Goal: Book appointment/travel/reservation

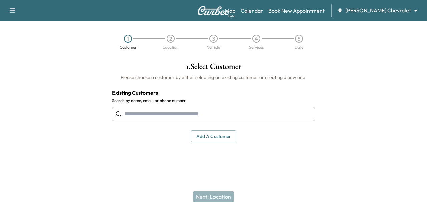
click at [263, 9] on link "Calendar" at bounding box center [251, 11] width 22 height 8
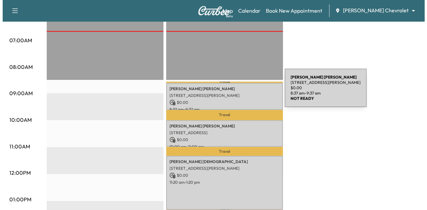
scroll to position [159, 0]
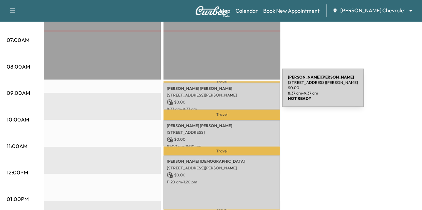
click at [232, 93] on p "[STREET_ADDRESS][PERSON_NAME]" at bounding box center [222, 95] width 110 height 5
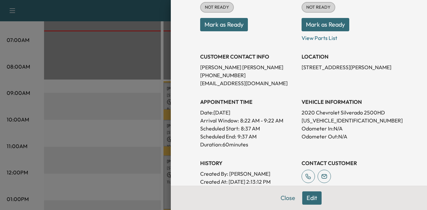
scroll to position [93, 0]
click at [309, 118] on p "[US_VEHICLE_IDENTIFICATION_NUMBER]" at bounding box center [350, 120] width 96 height 8
copy p "[US_VEHICLE_IDENTIFICATION_NUMBER]"
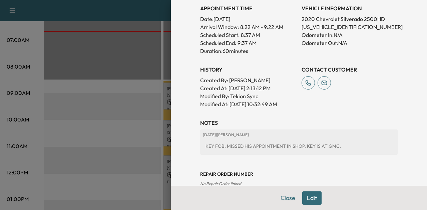
scroll to position [179, 0]
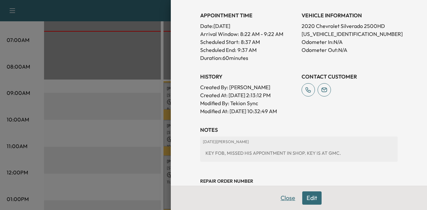
click at [276, 197] on button "Close" at bounding box center [287, 198] width 23 height 13
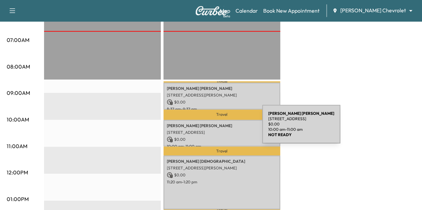
click at [212, 130] on p "[STREET_ADDRESS]" at bounding box center [222, 132] width 110 height 5
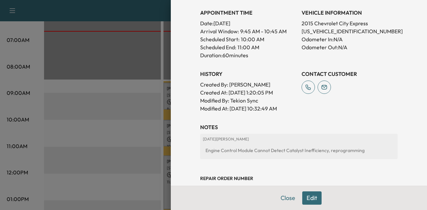
scroll to position [135, 0]
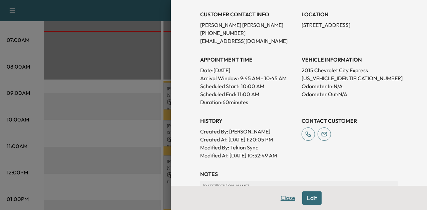
click at [287, 197] on button "Close" at bounding box center [287, 198] width 23 height 13
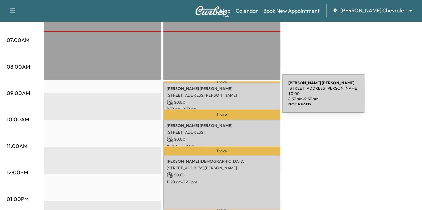
click at [232, 98] on div "[PERSON_NAME] [STREET_ADDRESS][PERSON_NAME] $ 0.00 8:37 am - 9:37 am" at bounding box center [221, 96] width 117 height 27
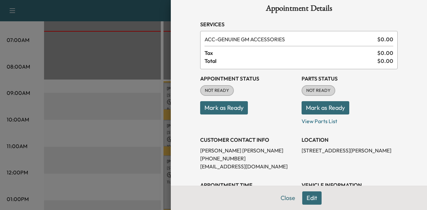
scroll to position [8, 0]
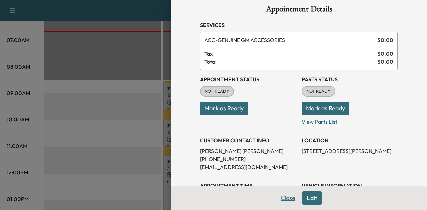
click at [286, 202] on button "Close" at bounding box center [287, 198] width 23 height 13
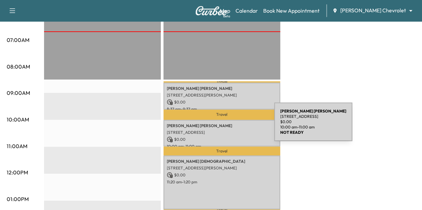
click at [224, 126] on p "[PERSON_NAME]" at bounding box center [222, 125] width 110 height 5
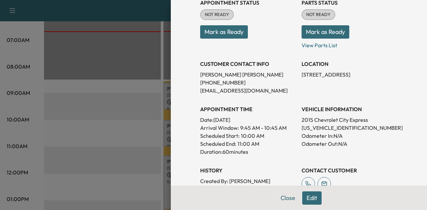
scroll to position [85, 0]
click at [280, 196] on button "Close" at bounding box center [287, 198] width 23 height 13
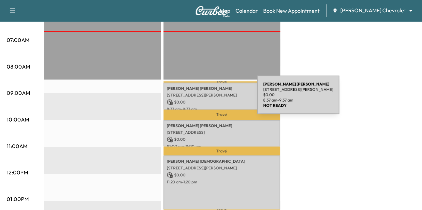
click at [207, 99] on p "$ 0.00" at bounding box center [222, 102] width 110 height 6
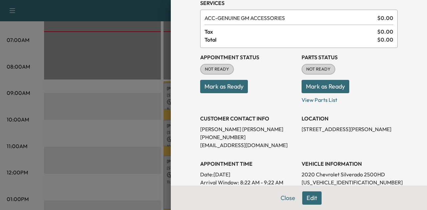
scroll to position [28, 0]
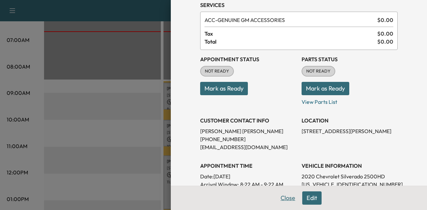
click at [279, 198] on button "Close" at bounding box center [287, 198] width 23 height 13
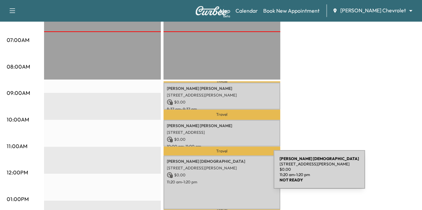
click at [223, 174] on p "$ 0.00" at bounding box center [222, 175] width 110 height 6
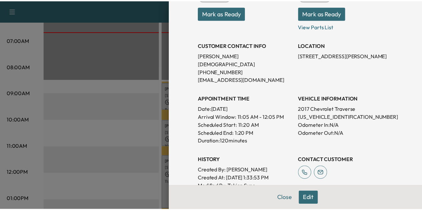
scroll to position [96, 0]
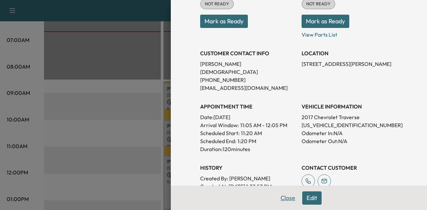
click at [279, 198] on button "Close" at bounding box center [287, 198] width 23 height 13
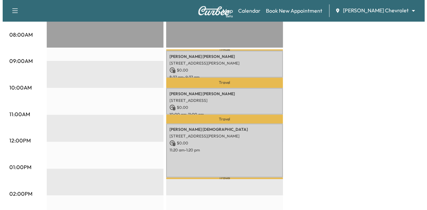
scroll to position [191, 0]
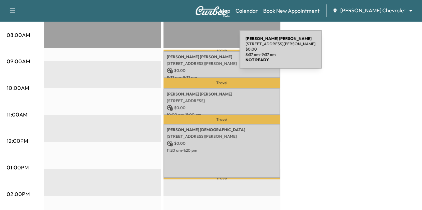
click at [189, 54] on p "[PERSON_NAME]" at bounding box center [222, 56] width 110 height 5
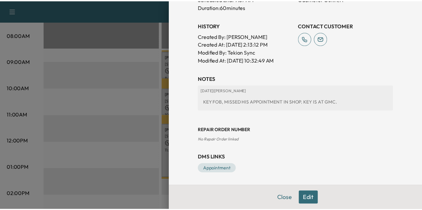
scroll to position [230, 0]
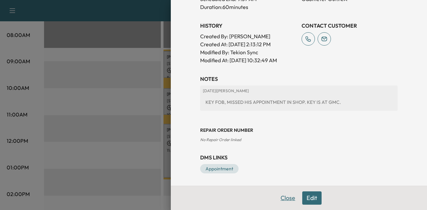
click at [286, 201] on button "Close" at bounding box center [287, 198] width 23 height 13
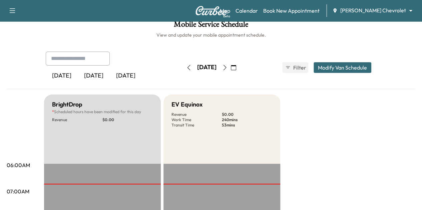
scroll to position [0, 0]
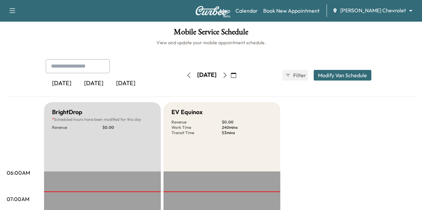
click at [227, 77] on icon "button" at bounding box center [224, 75] width 5 height 5
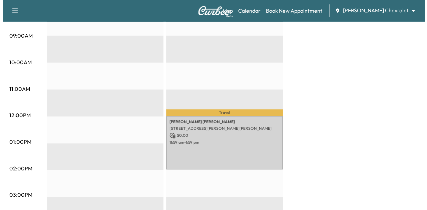
scroll to position [216, 0]
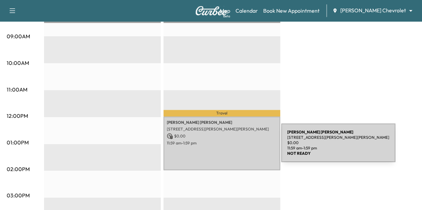
click at [231, 147] on div "[PERSON_NAME] [STREET_ADDRESS][PERSON_NAME][PERSON_NAME] $ 0.00 11:59 am - 1:59…" at bounding box center [221, 144] width 117 height 54
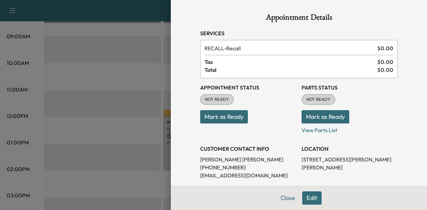
scroll to position [62, 0]
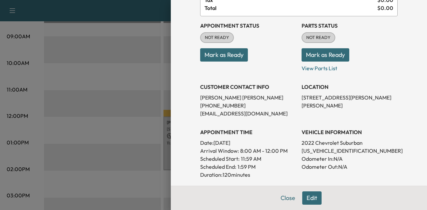
click at [333, 148] on p "[US_VEHICLE_IDENTIFICATION_NUMBER]" at bounding box center [350, 151] width 96 height 8
copy p "[US_VEHICLE_IDENTIFICATION_NUMBER]"
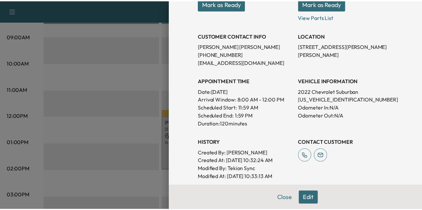
scroll to position [114, 0]
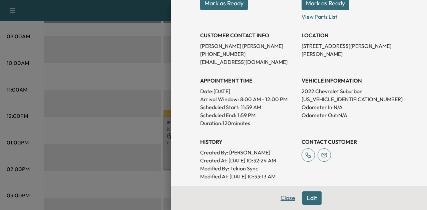
click at [285, 200] on button "Close" at bounding box center [287, 198] width 23 height 13
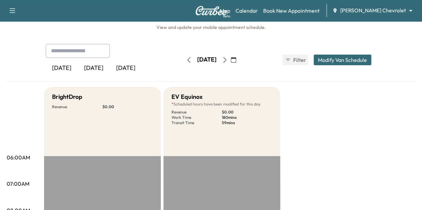
scroll to position [0, 0]
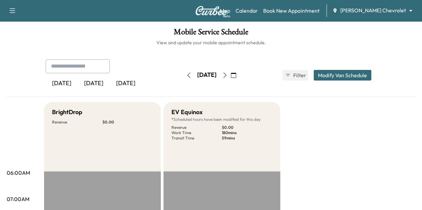
click at [183, 69] on div "[DATE] October 2025 S M T W T F S 28 29 30 1 2 3 4 5 6 7 8 9 10 11 12 13 14 15 …" at bounding box center [211, 75] width 56 height 21
click at [183, 72] on button "button" at bounding box center [188, 75] width 11 height 11
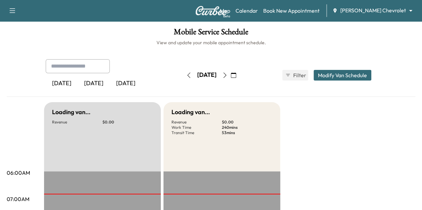
click at [183, 72] on button "button" at bounding box center [188, 75] width 11 height 11
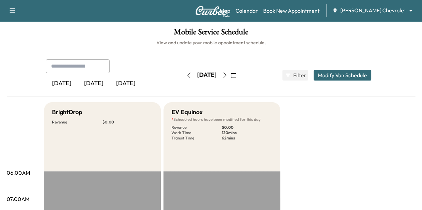
click at [227, 75] on icon "button" at bounding box center [224, 75] width 5 height 5
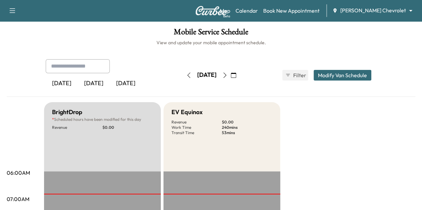
click at [227, 76] on icon "button" at bounding box center [224, 75] width 5 height 5
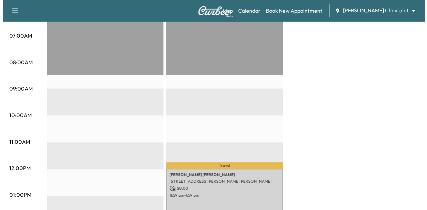
scroll to position [218, 0]
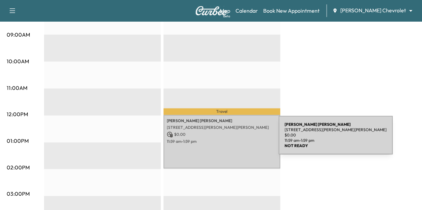
click at [228, 139] on p "11:59 am - 1:59 pm" at bounding box center [222, 141] width 110 height 5
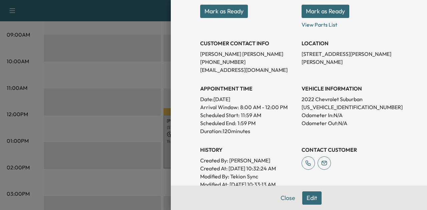
scroll to position [105, 0]
click at [316, 105] on p "[US_VEHICLE_IDENTIFICATION_NUMBER]" at bounding box center [350, 108] width 96 height 8
copy p "[US_VEHICLE_IDENTIFICATION_NUMBER]"
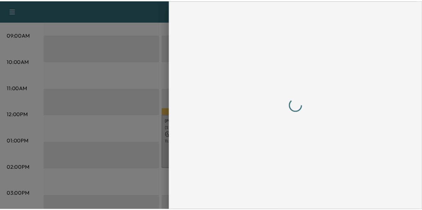
scroll to position [0, 0]
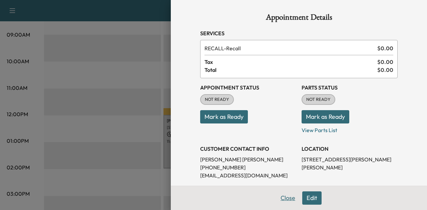
click at [277, 199] on button "Close" at bounding box center [287, 198] width 23 height 13
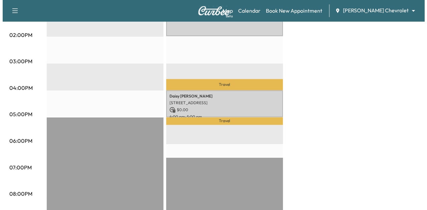
scroll to position [351, 0]
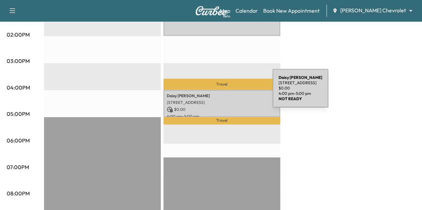
click at [222, 93] on p "[PERSON_NAME]" at bounding box center [222, 95] width 110 height 5
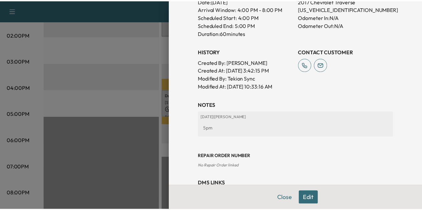
scroll to position [204, 0]
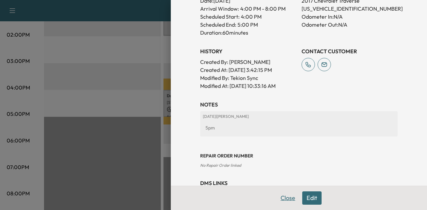
click at [279, 196] on button "Close" at bounding box center [287, 198] width 23 height 13
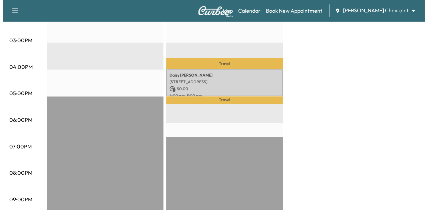
scroll to position [378, 0]
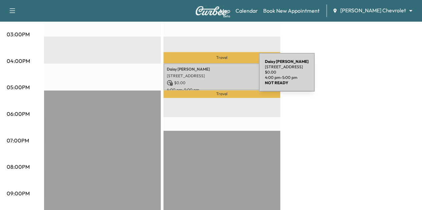
click at [209, 80] on p "$ 0.00" at bounding box center [222, 83] width 110 height 6
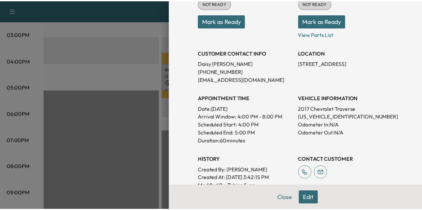
scroll to position [96, 0]
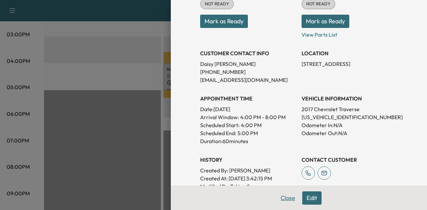
click at [284, 197] on button "Close" at bounding box center [287, 198] width 23 height 13
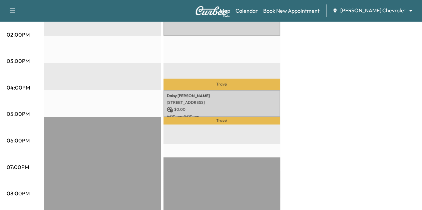
scroll to position [360, 0]
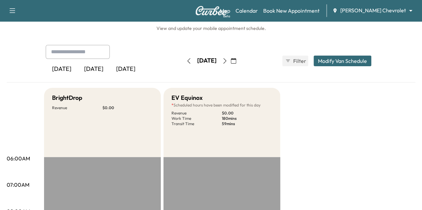
scroll to position [0, 0]
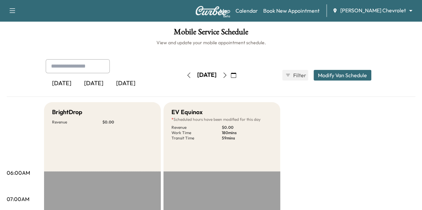
click at [183, 76] on button "button" at bounding box center [188, 75] width 11 height 11
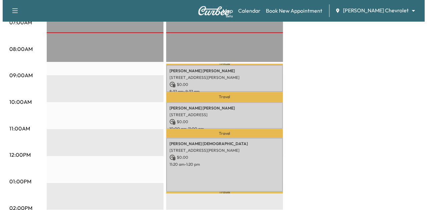
scroll to position [177, 0]
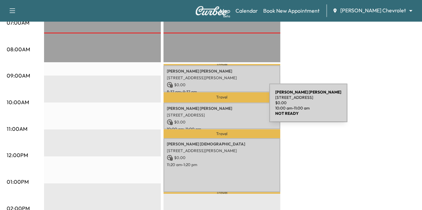
click at [219, 107] on p "[PERSON_NAME]" at bounding box center [222, 108] width 110 height 5
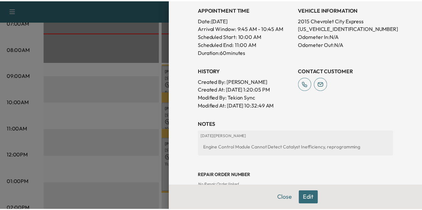
scroll to position [184, 0]
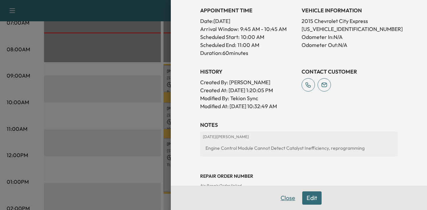
click at [281, 202] on button "Close" at bounding box center [287, 198] width 23 height 13
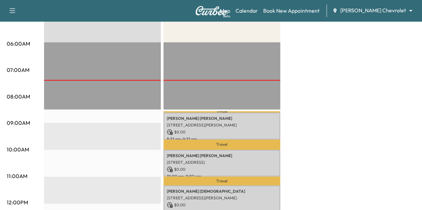
scroll to position [126, 0]
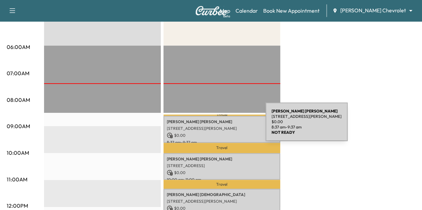
click at [215, 126] on p "[STREET_ADDRESS][PERSON_NAME]" at bounding box center [222, 128] width 110 height 5
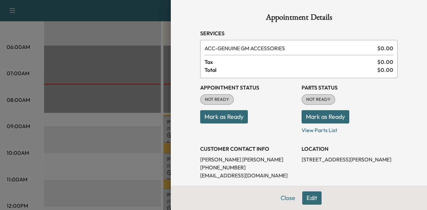
click at [231, 117] on button "Mark as Ready" at bounding box center [224, 116] width 48 height 13
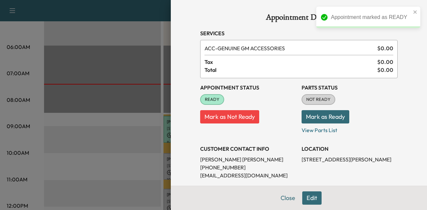
click at [318, 118] on button "Mark as Ready" at bounding box center [326, 116] width 48 height 13
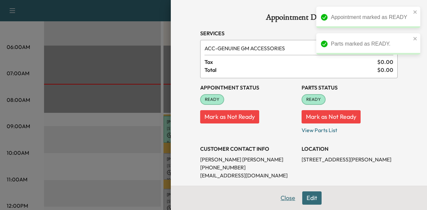
click at [280, 195] on button "Close" at bounding box center [287, 198] width 23 height 13
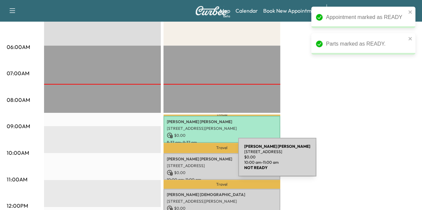
click at [188, 163] on p "[STREET_ADDRESS]" at bounding box center [222, 165] width 110 height 5
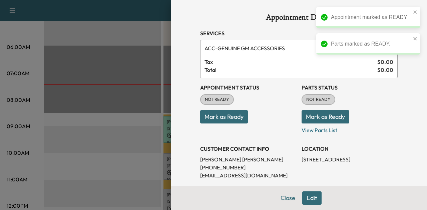
click at [230, 120] on button "Mark as Ready" at bounding box center [224, 116] width 48 height 13
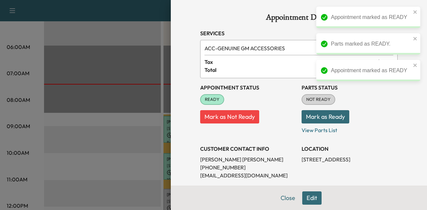
click at [315, 118] on button "Mark as Ready" at bounding box center [326, 116] width 48 height 13
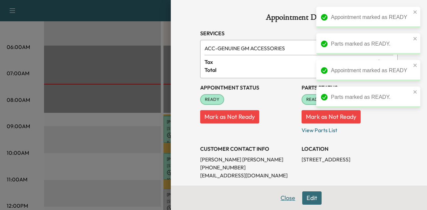
click at [282, 194] on button "Close" at bounding box center [287, 198] width 23 height 13
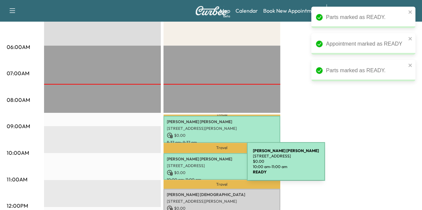
scroll to position [189, 0]
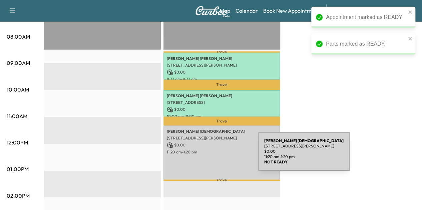
click at [208, 156] on div "[PERSON_NAME] [DEMOGRAPHIC_DATA] [STREET_ADDRESS][PERSON_NAME] $ 0.00 11:20 am …" at bounding box center [221, 153] width 117 height 54
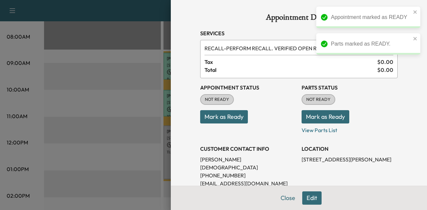
click at [222, 113] on button "Mark as Ready" at bounding box center [224, 116] width 48 height 13
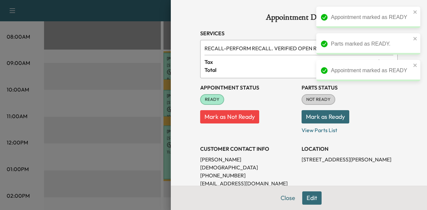
click at [308, 118] on button "Mark as Ready" at bounding box center [326, 116] width 48 height 13
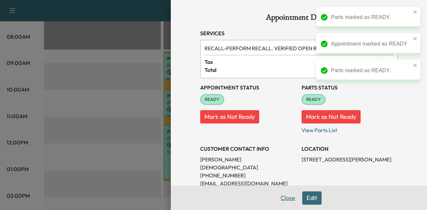
click at [282, 196] on button "Close" at bounding box center [287, 198] width 23 height 13
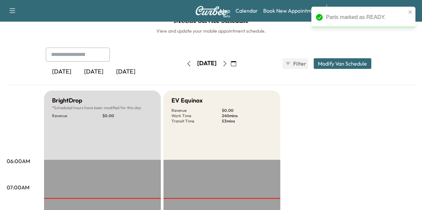
scroll to position [0, 0]
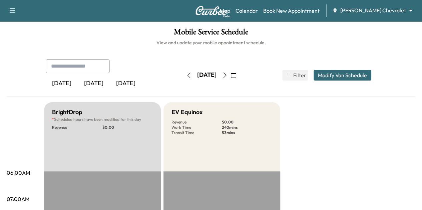
click at [227, 73] on icon "button" at bounding box center [224, 75] width 5 height 5
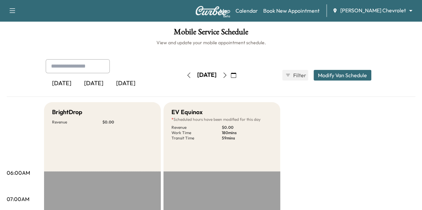
click at [227, 73] on icon "button" at bounding box center [224, 75] width 5 height 5
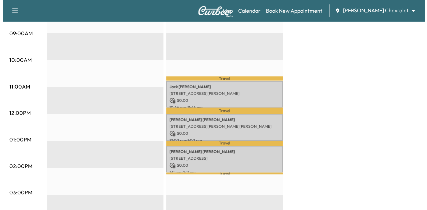
scroll to position [221, 0]
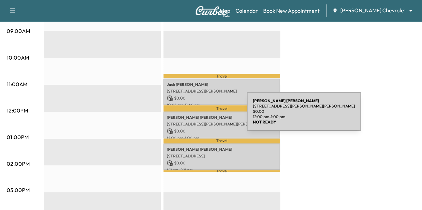
click at [197, 116] on p "[PERSON_NAME]" at bounding box center [222, 117] width 110 height 5
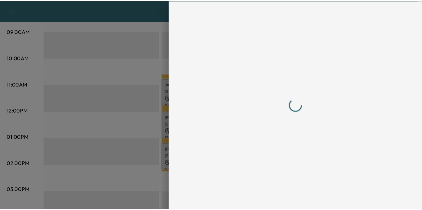
scroll to position [0, 0]
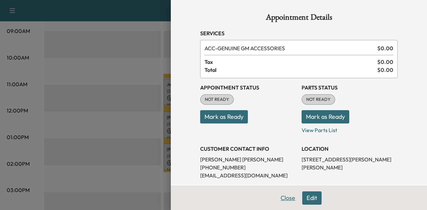
click at [281, 198] on button "Close" at bounding box center [287, 198] width 23 height 13
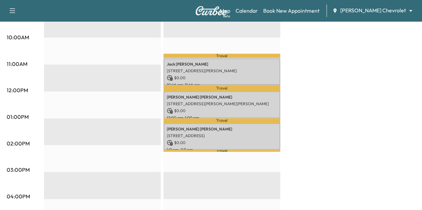
scroll to position [243, 0]
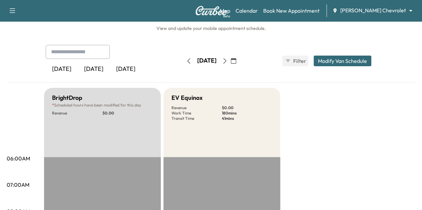
click at [183, 64] on button "button" at bounding box center [188, 61] width 11 height 11
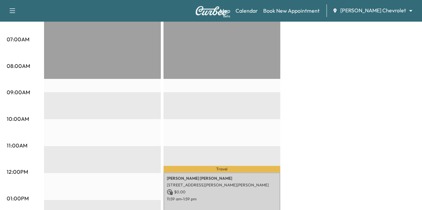
scroll to position [160, 0]
click at [303, 12] on link "Book New Appointment" at bounding box center [291, 11] width 56 height 8
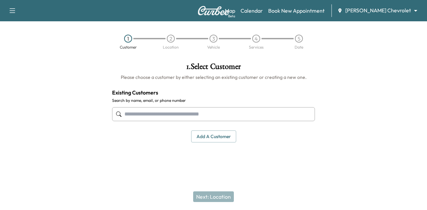
click at [184, 116] on input "text" at bounding box center [213, 114] width 203 height 14
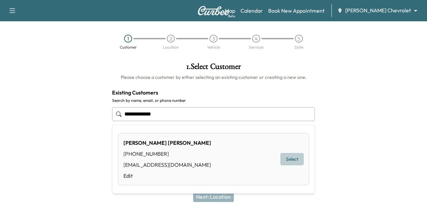
click at [293, 158] on button "Select" at bounding box center [292, 159] width 23 height 12
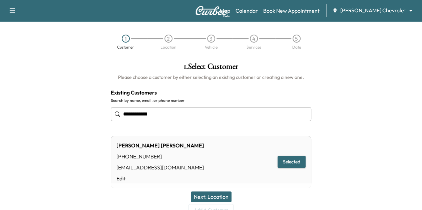
scroll to position [32, 0]
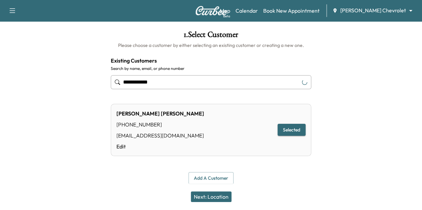
type input "**********"
click at [212, 197] on button "Next: Location" at bounding box center [211, 197] width 41 height 11
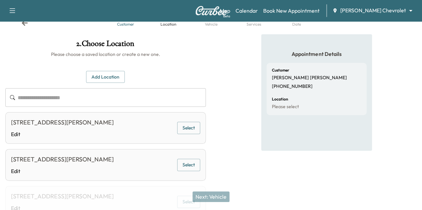
scroll to position [23, 0]
click at [125, 76] on button "Add Location" at bounding box center [105, 77] width 39 height 12
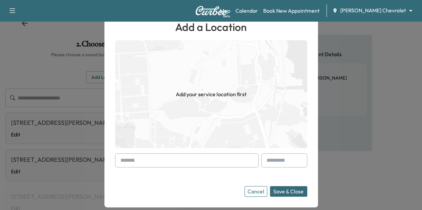
click at [144, 157] on input "text" at bounding box center [186, 161] width 143 height 14
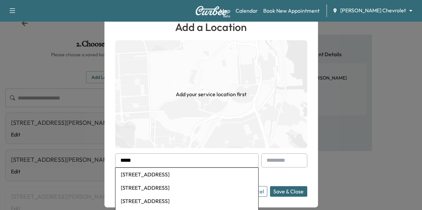
click at [156, 175] on li "[STREET_ADDRESS]" at bounding box center [186, 174] width 143 height 13
type input "**********"
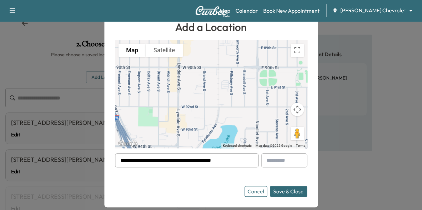
click at [298, 189] on button "Save & Close" at bounding box center [288, 191] width 37 height 11
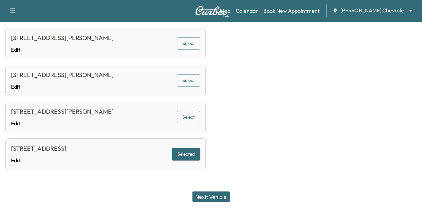
scroll to position [375, 0]
click at [210, 197] on button "Next: Vehicle" at bounding box center [210, 197] width 37 height 11
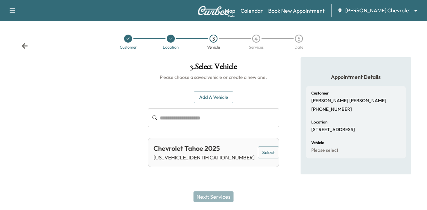
click at [259, 149] on button "Select" at bounding box center [268, 153] width 21 height 12
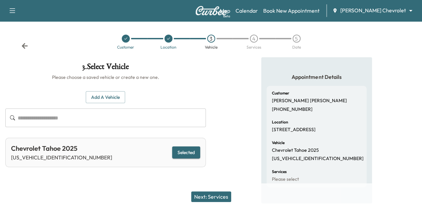
click at [208, 197] on button "Next: Services" at bounding box center [211, 197] width 40 height 11
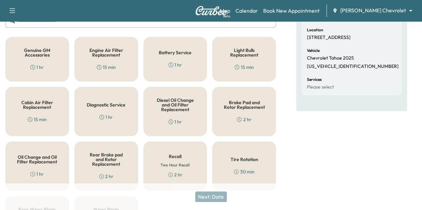
scroll to position [92, 0]
click at [200, 152] on div "Recall Two Hour Recall 2 hr" at bounding box center [175, 166] width 64 height 49
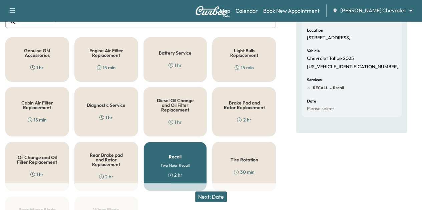
click at [218, 194] on button "Next: Date" at bounding box center [211, 197] width 32 height 11
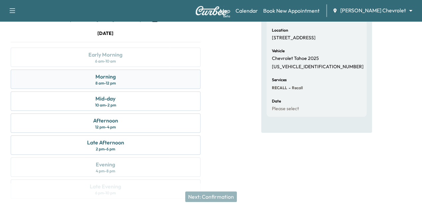
click at [200, 89] on div "Morning 8 am - 12 pm" at bounding box center [106, 79] width 190 height 19
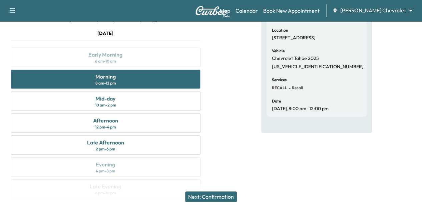
click at [226, 196] on button "Next: Confirmation" at bounding box center [211, 197] width 52 height 11
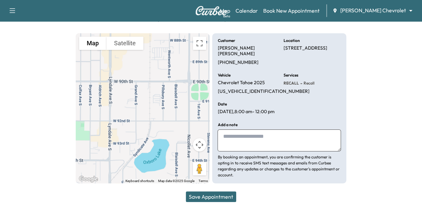
click at [221, 195] on button "Save Appointment" at bounding box center [211, 197] width 50 height 11
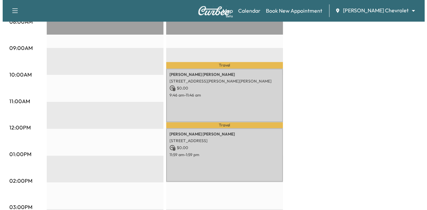
scroll to position [202, 0]
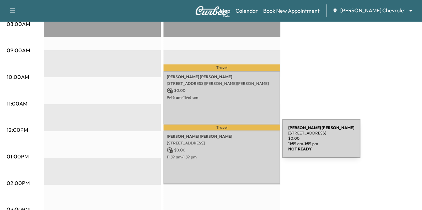
click at [231, 144] on div "[PERSON_NAME] [STREET_ADDRESS] $ 0.00 11:59 am - 1:59 pm" at bounding box center [221, 158] width 117 height 54
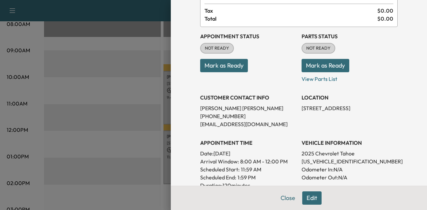
scroll to position [49, 0]
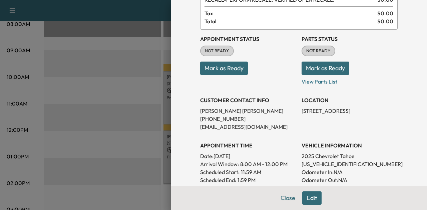
click at [308, 198] on button "Edit" at bounding box center [311, 198] width 19 height 13
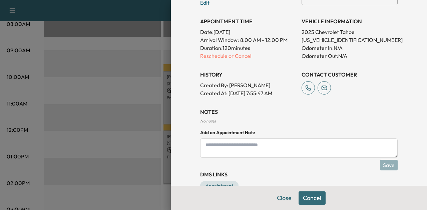
scroll to position [209, 0]
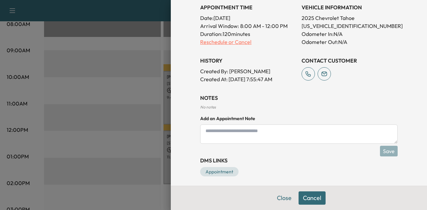
click at [228, 42] on p "Reschedule or Cancel" at bounding box center [248, 42] width 96 height 8
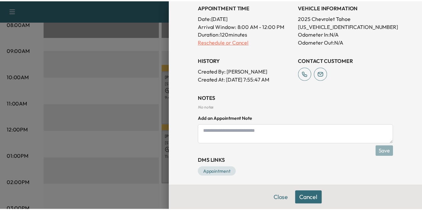
scroll to position [0, 0]
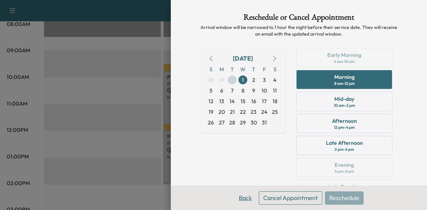
click at [234, 199] on button "Back" at bounding box center [245, 198] width 22 height 13
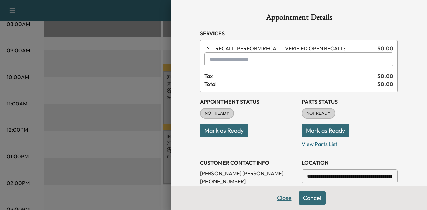
click at [274, 198] on button "Close" at bounding box center [283, 198] width 23 height 13
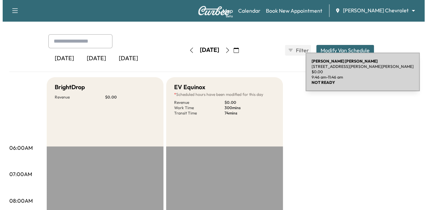
scroll to position [25, 0]
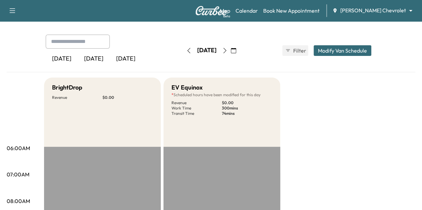
click at [236, 51] on icon "button" at bounding box center [233, 50] width 5 height 5
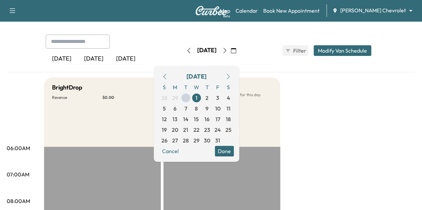
click at [231, 75] on icon "button" at bounding box center [227, 76] width 5 height 5
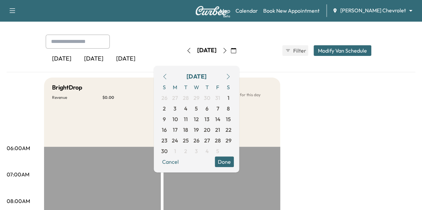
click at [167, 74] on icon "button" at bounding box center [164, 76] width 5 height 5
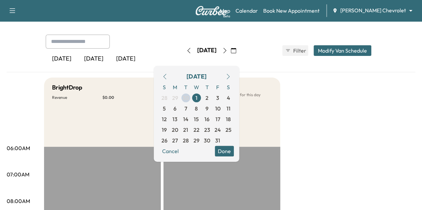
click at [364, 48] on button "Modify Van Schedule" at bounding box center [343, 50] width 58 height 11
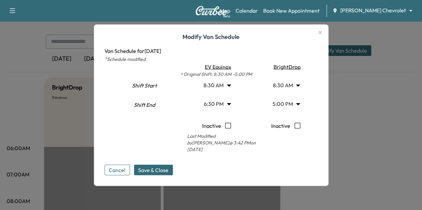
click at [229, 86] on body "Support Log Out Map Beta Calendar Book New Appointment [PERSON_NAME] Chevrolet …" at bounding box center [211, 80] width 422 height 210
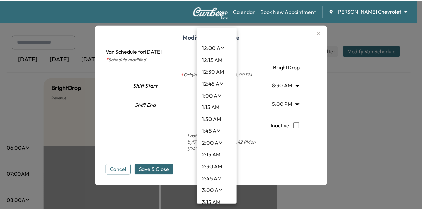
scroll to position [340, 0]
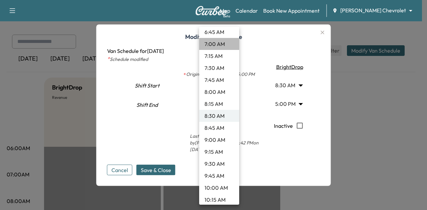
click at [223, 46] on li "7:00 AM" at bounding box center [219, 44] width 40 height 12
type input "*"
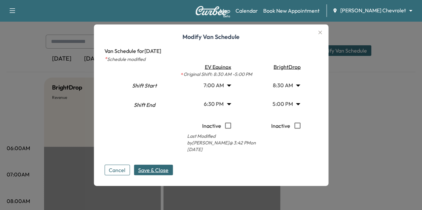
click at [167, 166] on span "Save & Close" at bounding box center [153, 170] width 30 height 8
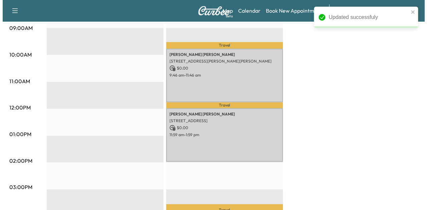
scroll to position [226, 0]
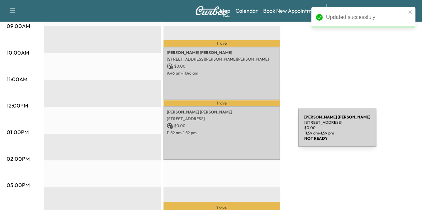
click at [248, 132] on p "11:59 am - 1:59 pm" at bounding box center [222, 132] width 110 height 5
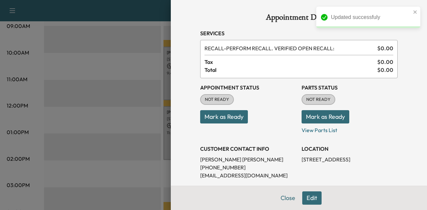
click at [305, 196] on button "Edit" at bounding box center [311, 198] width 19 height 13
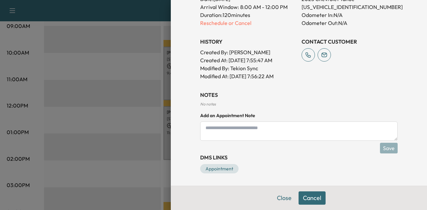
scroll to position [151, 0]
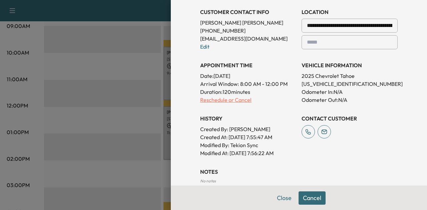
click at [218, 98] on p "Reschedule or Cancel" at bounding box center [248, 100] width 96 height 8
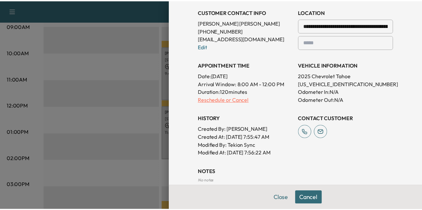
scroll to position [0, 0]
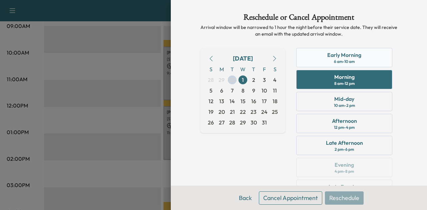
click at [334, 60] on div "6 am - 10 am" at bounding box center [344, 61] width 21 height 5
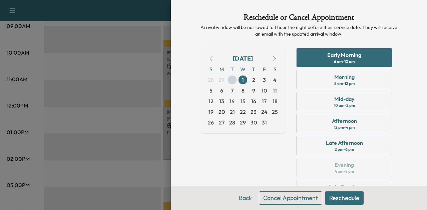
click at [331, 196] on button "Reschedule" at bounding box center [344, 198] width 39 height 13
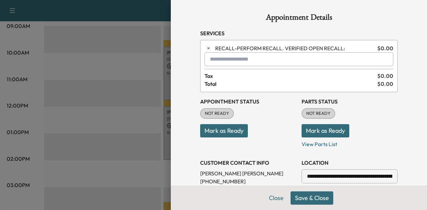
click at [298, 197] on button "Save & Close" at bounding box center [312, 198] width 43 height 13
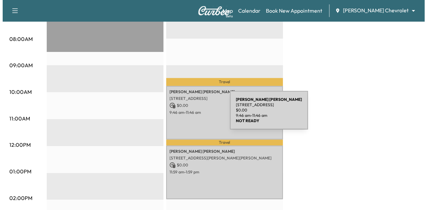
scroll to position [187, 0]
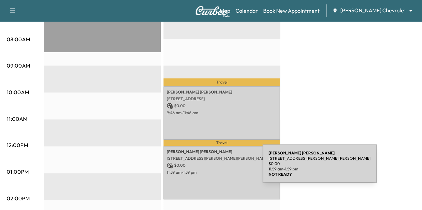
click at [212, 170] on p "11:59 am - 1:59 pm" at bounding box center [222, 172] width 110 height 5
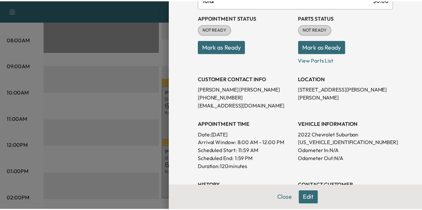
scroll to position [70, 0]
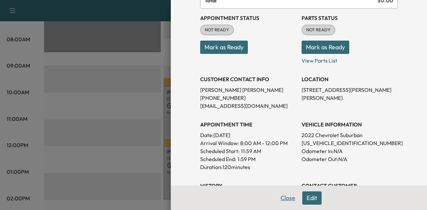
click at [279, 194] on button "Close" at bounding box center [287, 198] width 23 height 13
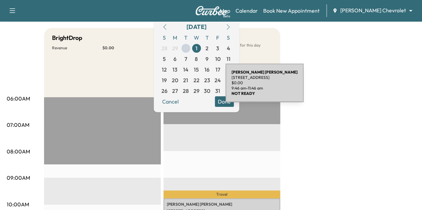
scroll to position [0, 0]
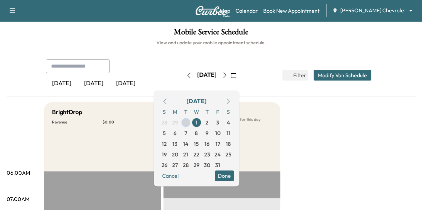
click at [186, 76] on icon "button" at bounding box center [188, 75] width 5 height 5
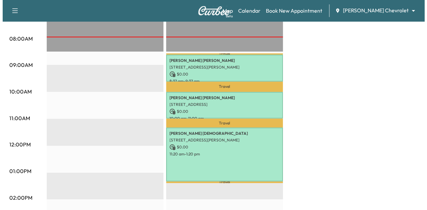
scroll to position [187, 0]
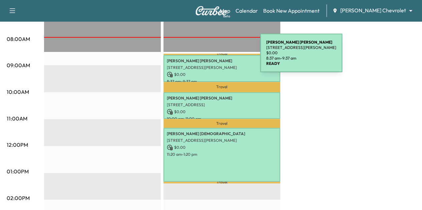
click at [211, 58] on p "[PERSON_NAME]" at bounding box center [222, 60] width 110 height 5
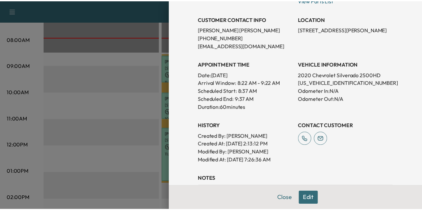
scroll to position [230, 0]
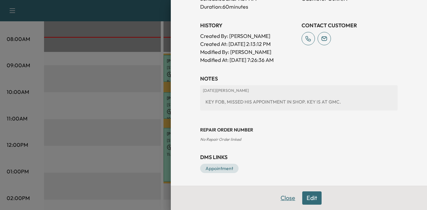
click at [285, 197] on button "Close" at bounding box center [287, 198] width 23 height 13
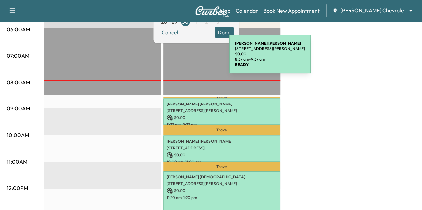
scroll to position [142, 0]
